Goal: Task Accomplishment & Management: Manage account settings

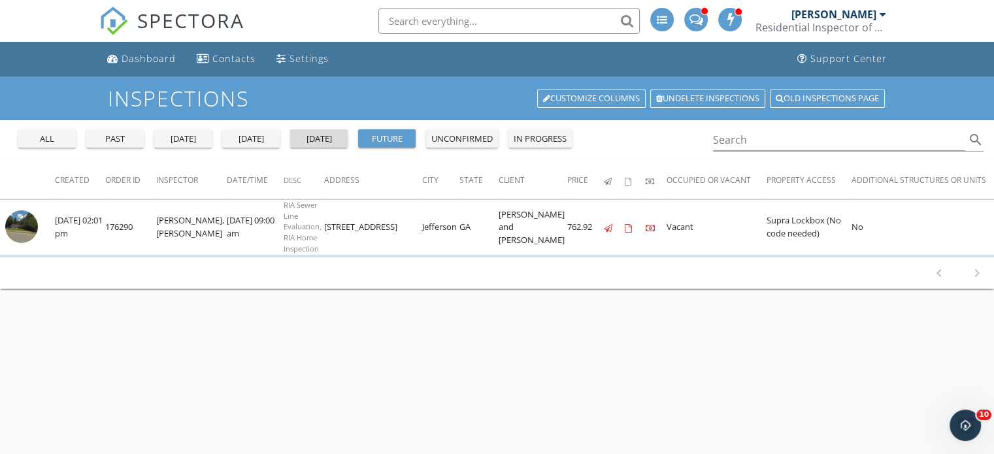
click at [310, 138] on div "tomorrow" at bounding box center [318, 139] width 47 height 13
click at [387, 133] on div "future" at bounding box center [386, 139] width 47 height 13
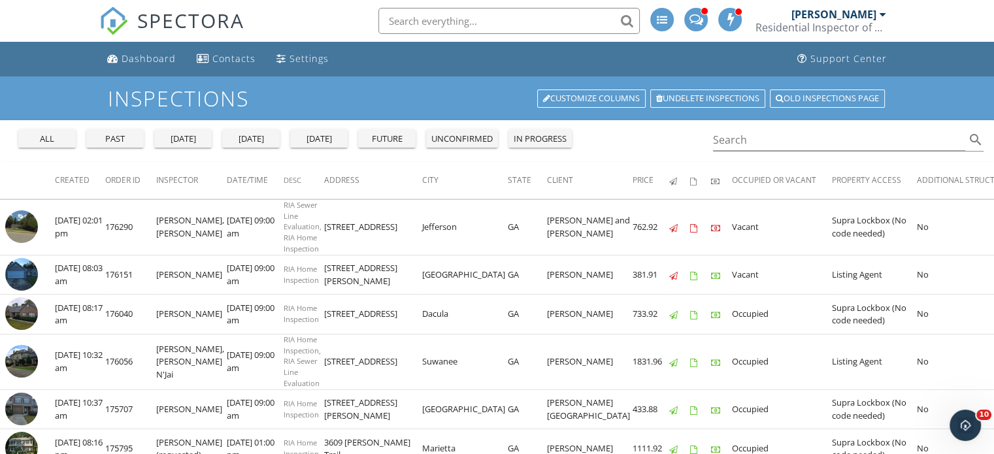
click at [20, 275] on img at bounding box center [21, 274] width 33 height 33
click at [400, 134] on div "future" at bounding box center [386, 139] width 47 height 13
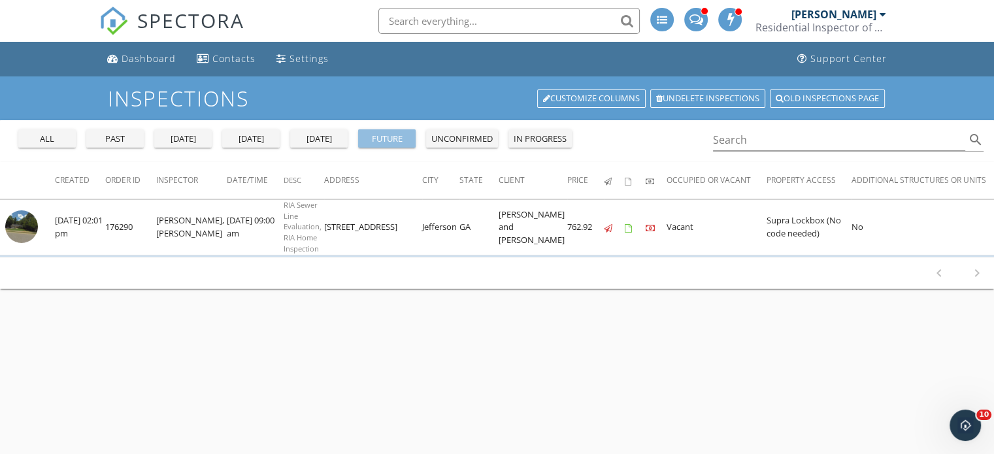
click at [400, 134] on div "future" at bounding box center [386, 139] width 47 height 13
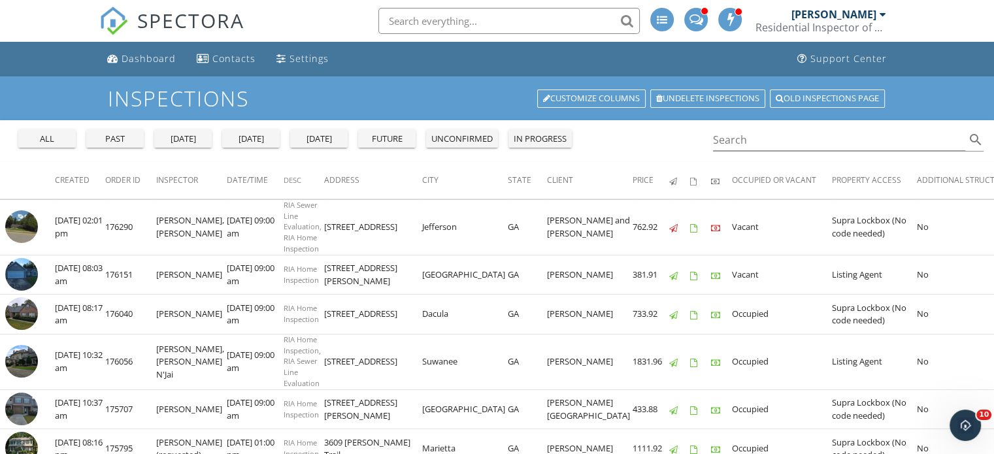
drag, startPoint x: 310, startPoint y: 226, endPoint x: 483, endPoint y: 219, distance: 172.6
click at [483, 219] on tr "check_box_outline_blank 09/28/2025 02:01 pm 176290 Gerry Leonard, Kris Sewer Sc…" at bounding box center [783, 227] width 1566 height 56
copy tr "158 Jefferson Walk Cir Jefferson GA"
click at [19, 231] on img at bounding box center [21, 226] width 33 height 33
click at [336, 140] on div "tomorrow" at bounding box center [318, 139] width 47 height 13
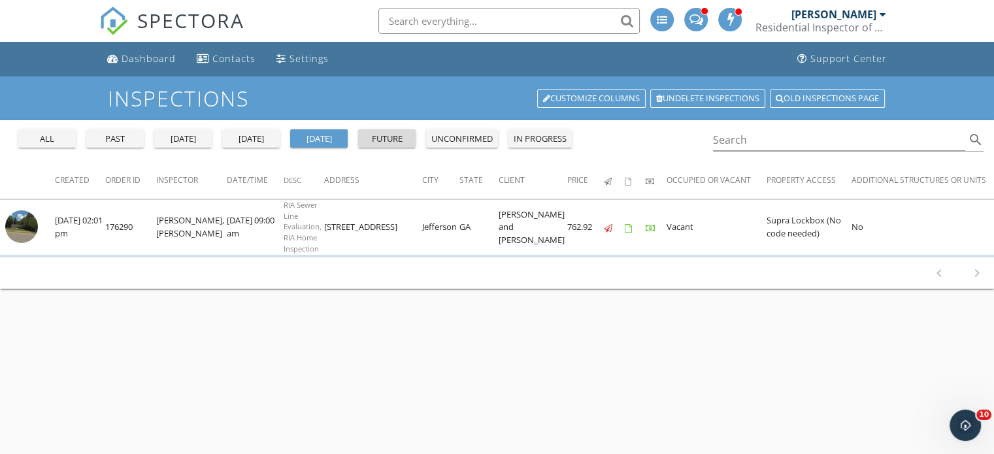
click at [387, 139] on div "future" at bounding box center [386, 139] width 47 height 13
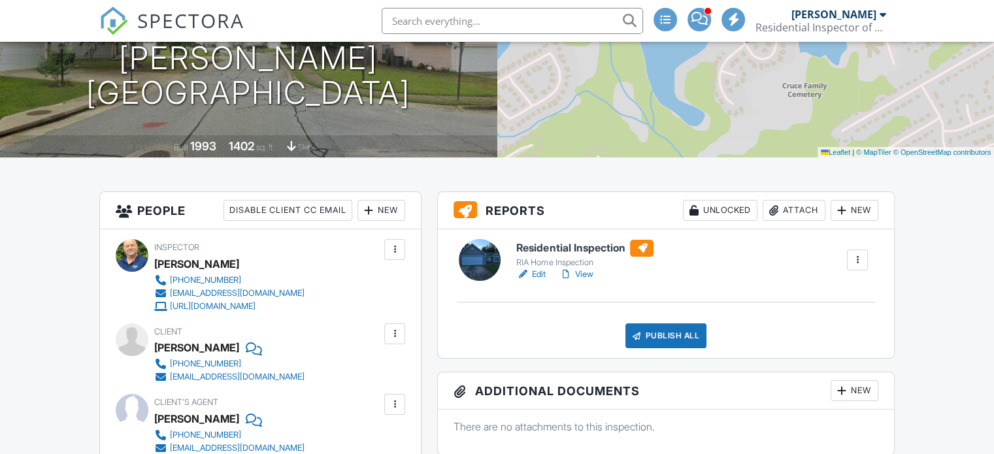
click at [584, 272] on link "View" at bounding box center [576, 274] width 34 height 13
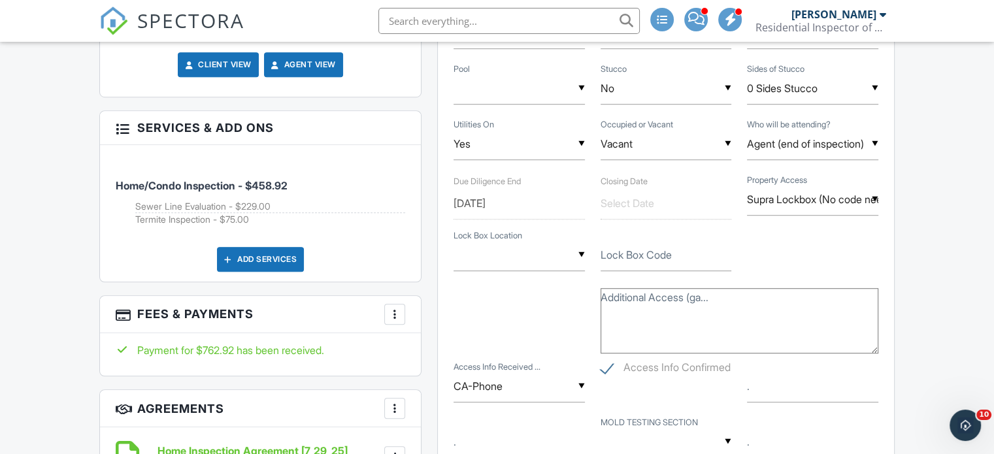
scroll to position [915, 0]
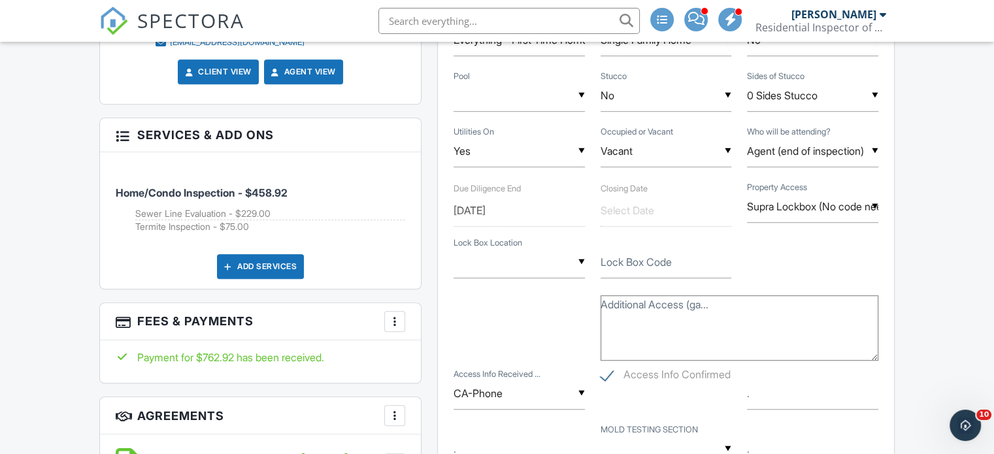
click at [392, 328] on div at bounding box center [394, 321] width 13 height 13
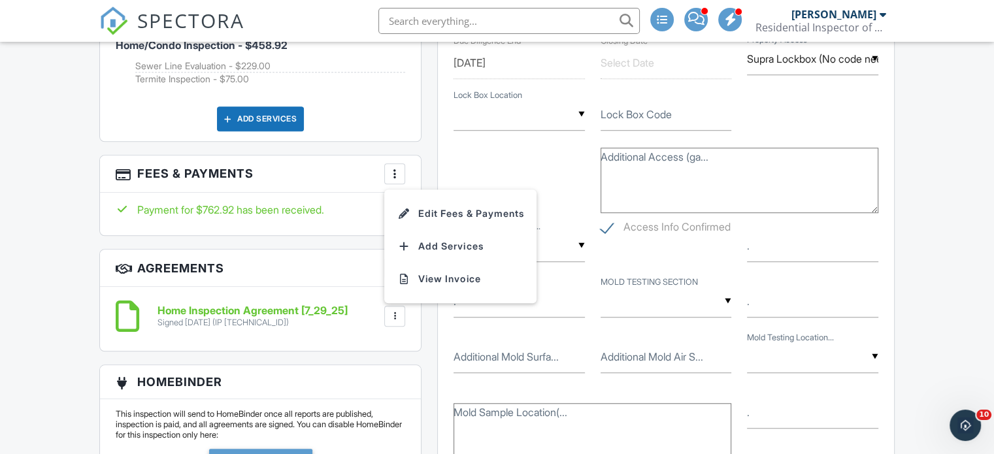
scroll to position [1071, 0]
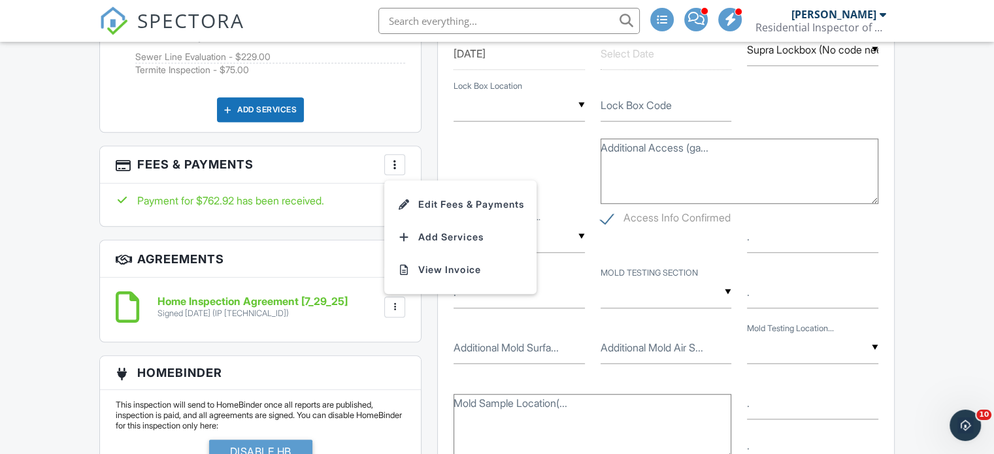
click at [457, 286] on li "View Invoice" at bounding box center [460, 269] width 137 height 33
